Goal: Task Accomplishment & Management: Manage account settings

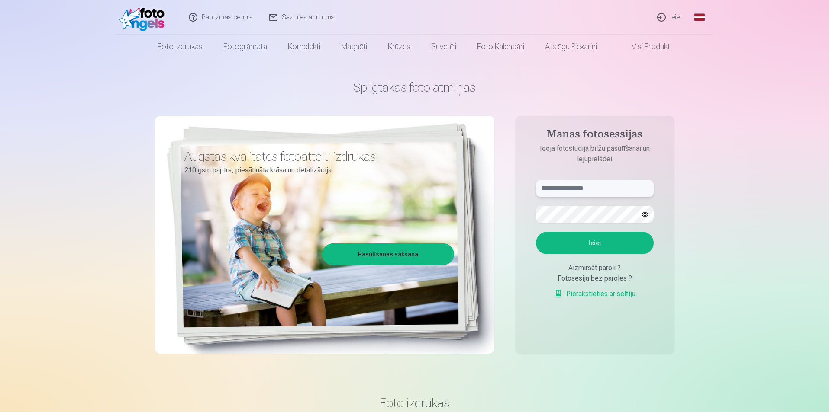
click at [599, 191] on input "text" at bounding box center [595, 188] width 118 height 17
click at [572, 186] on input "text" at bounding box center [595, 188] width 118 height 17
type input "**********"
click at [588, 248] on button "Ieiet" at bounding box center [595, 243] width 118 height 23
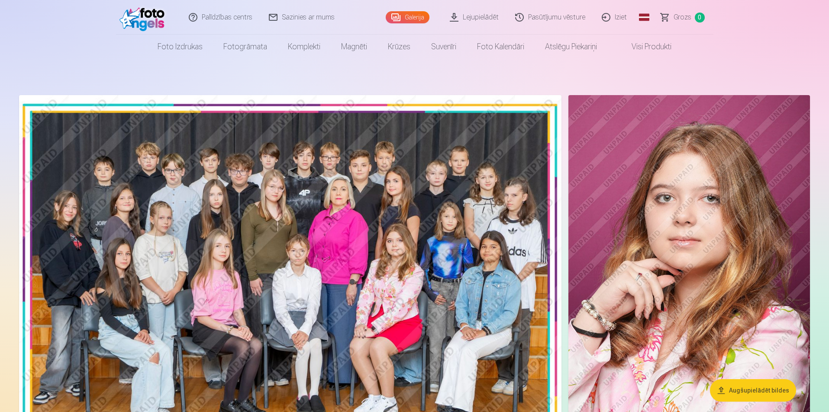
click at [155, 23] on img at bounding box center [144, 17] width 50 height 28
click at [614, 16] on link "Iziet" at bounding box center [615, 17] width 42 height 35
